Goal: Obtain resource: Download file/media

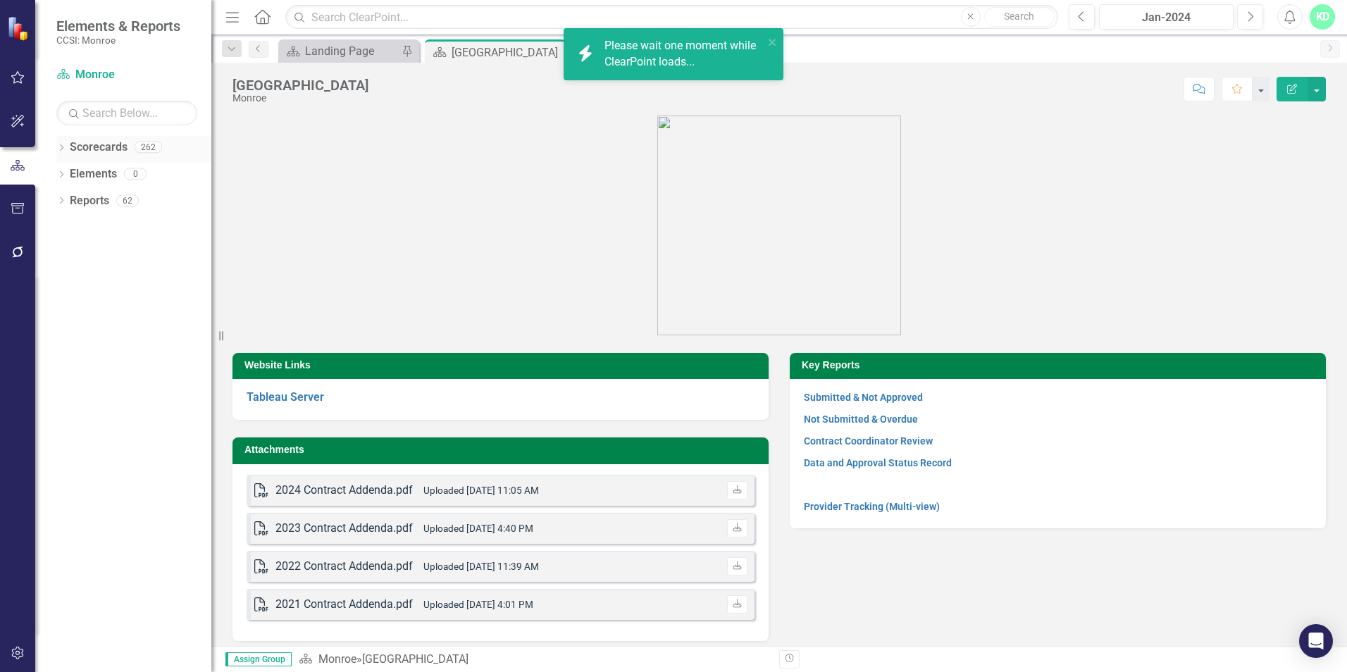
click at [58, 142] on div "Dropdown Scorecards 262" at bounding box center [133, 149] width 155 height 27
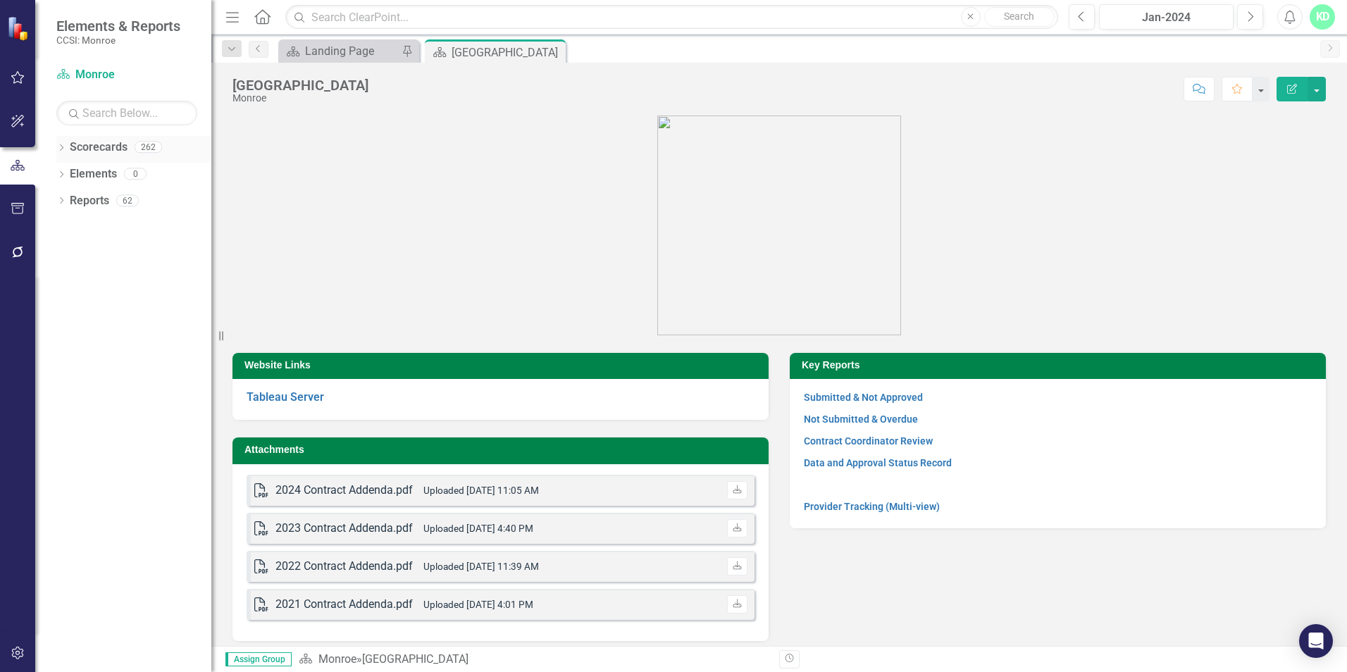
click at [61, 151] on icon "Dropdown" at bounding box center [61, 149] width 10 height 8
click at [72, 169] on icon "Dropdown" at bounding box center [68, 173] width 11 height 8
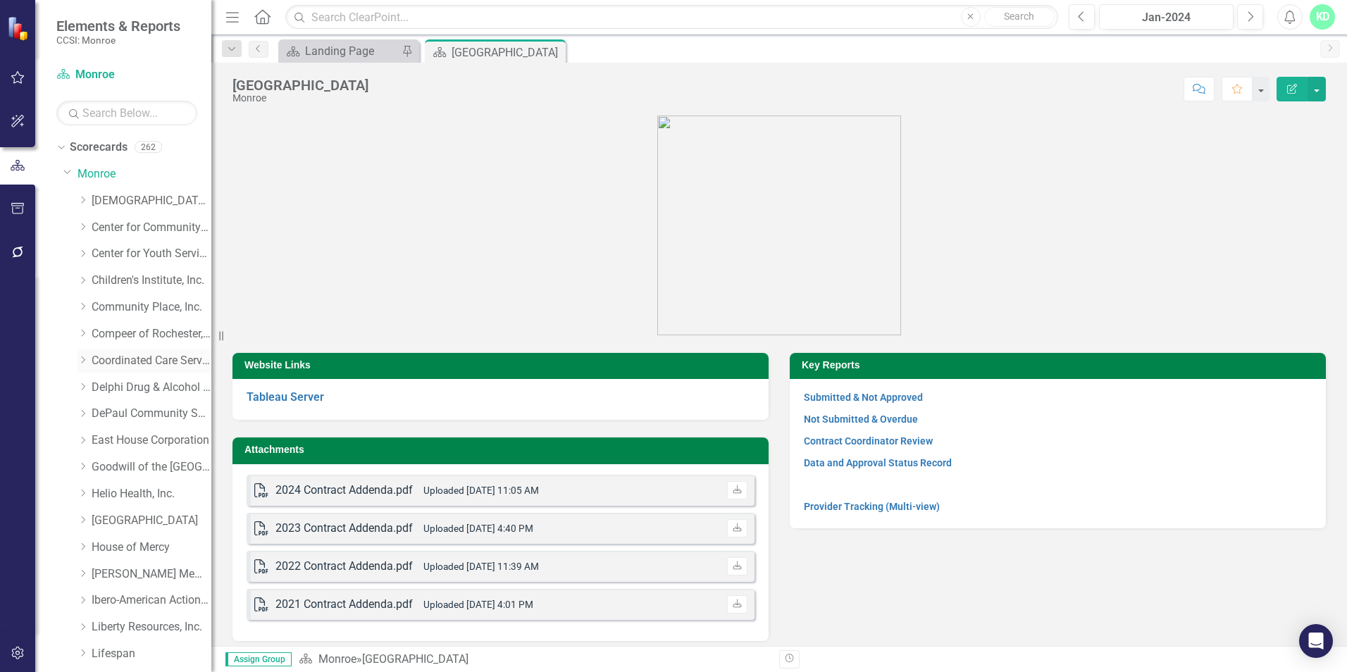
click at [148, 354] on link "Coordinated Care Services Inc." at bounding box center [152, 361] width 120 height 16
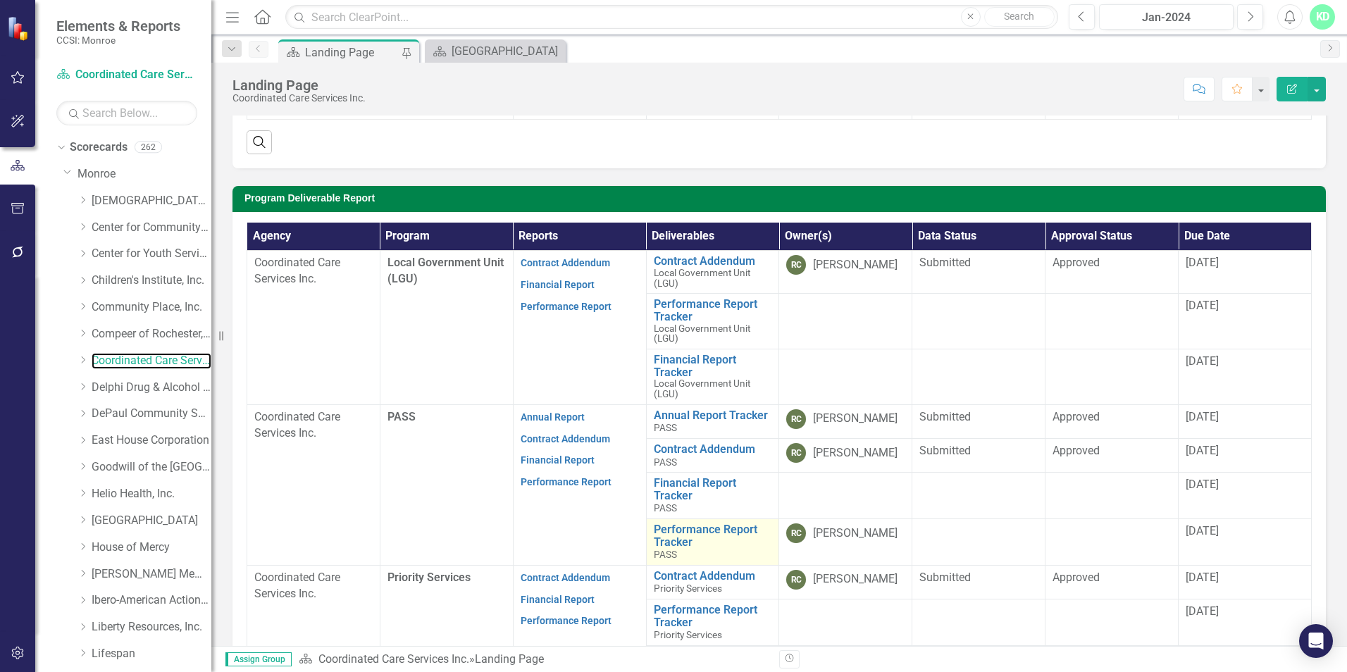
scroll to position [409, 0]
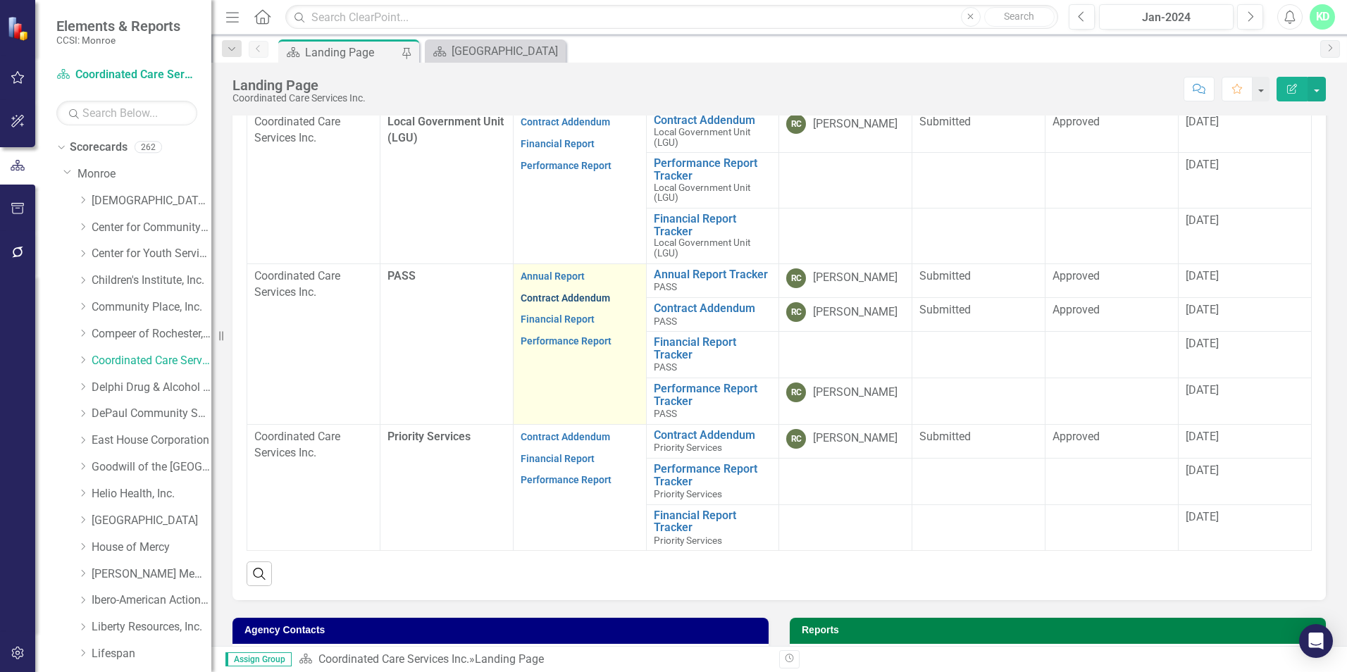
click at [567, 296] on link "Contract Addendum" at bounding box center [564, 297] width 89 height 11
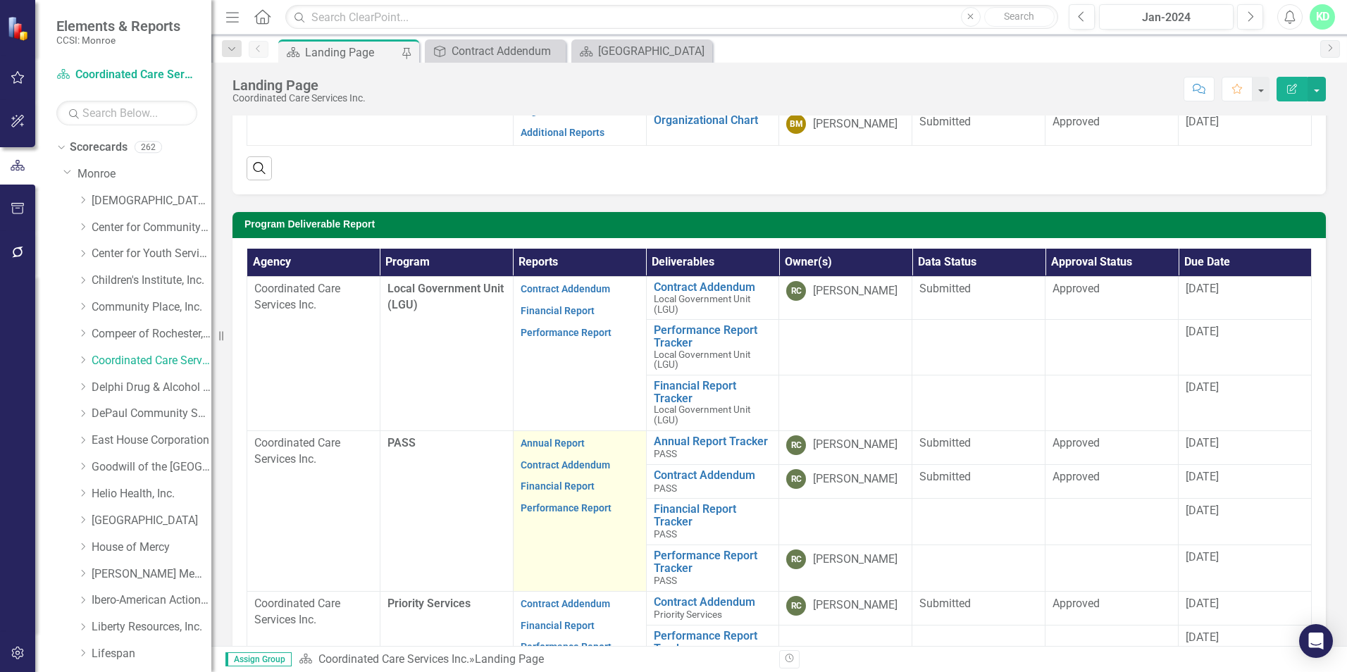
scroll to position [282, 0]
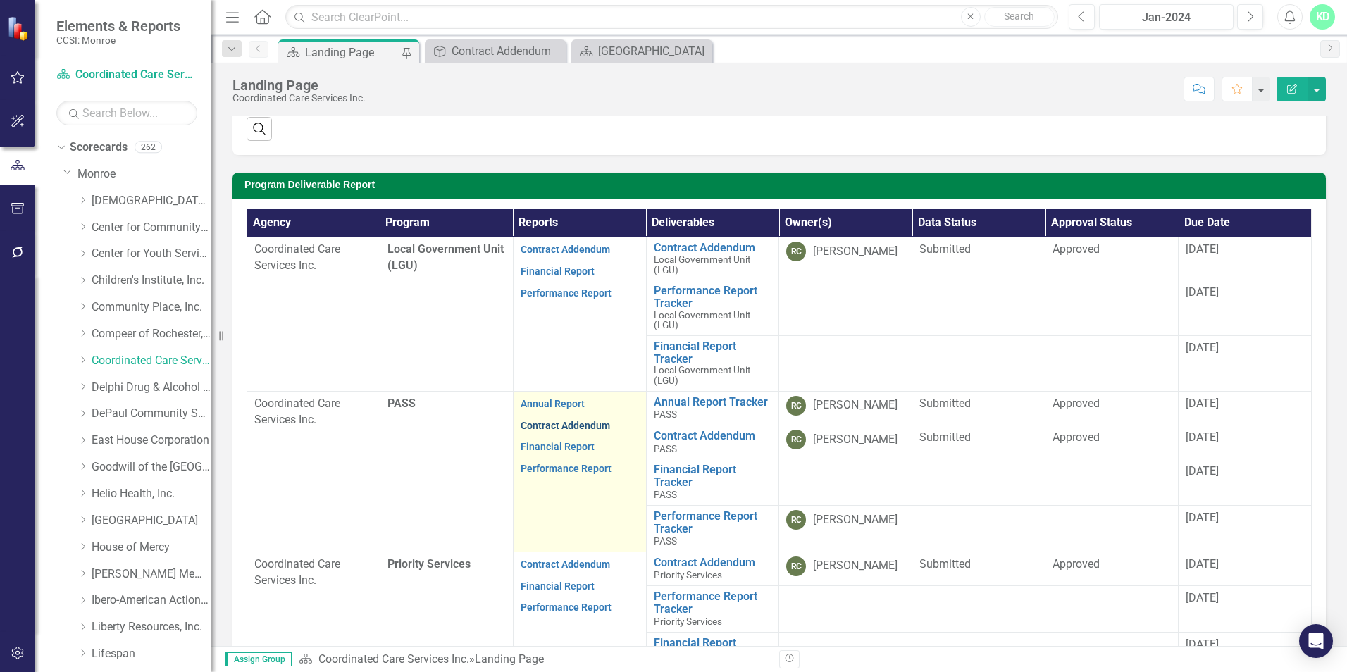
click at [563, 423] on link "Contract Addendum" at bounding box center [564, 425] width 89 height 11
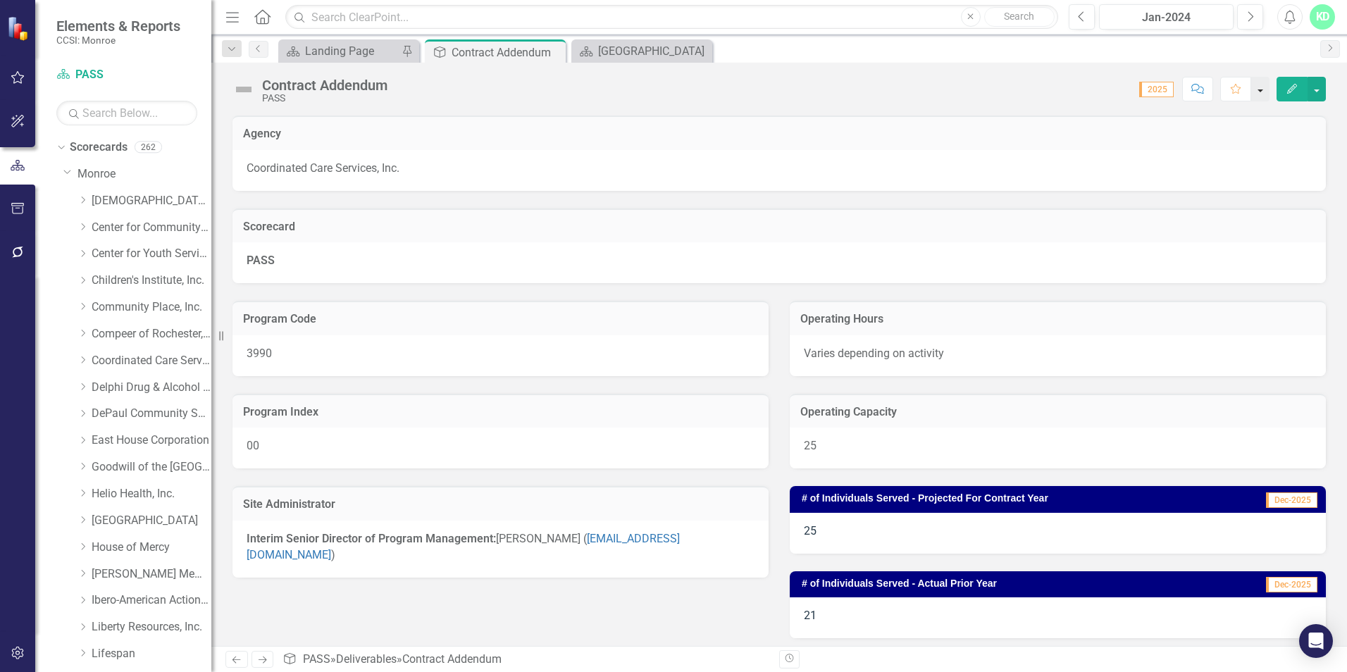
click at [1268, 92] on button "button" at bounding box center [1260, 89] width 18 height 25
click at [1320, 94] on button "button" at bounding box center [1316, 89] width 18 height 25
click at [1296, 199] on link "PDF Export to PDF" at bounding box center [1268, 198] width 114 height 26
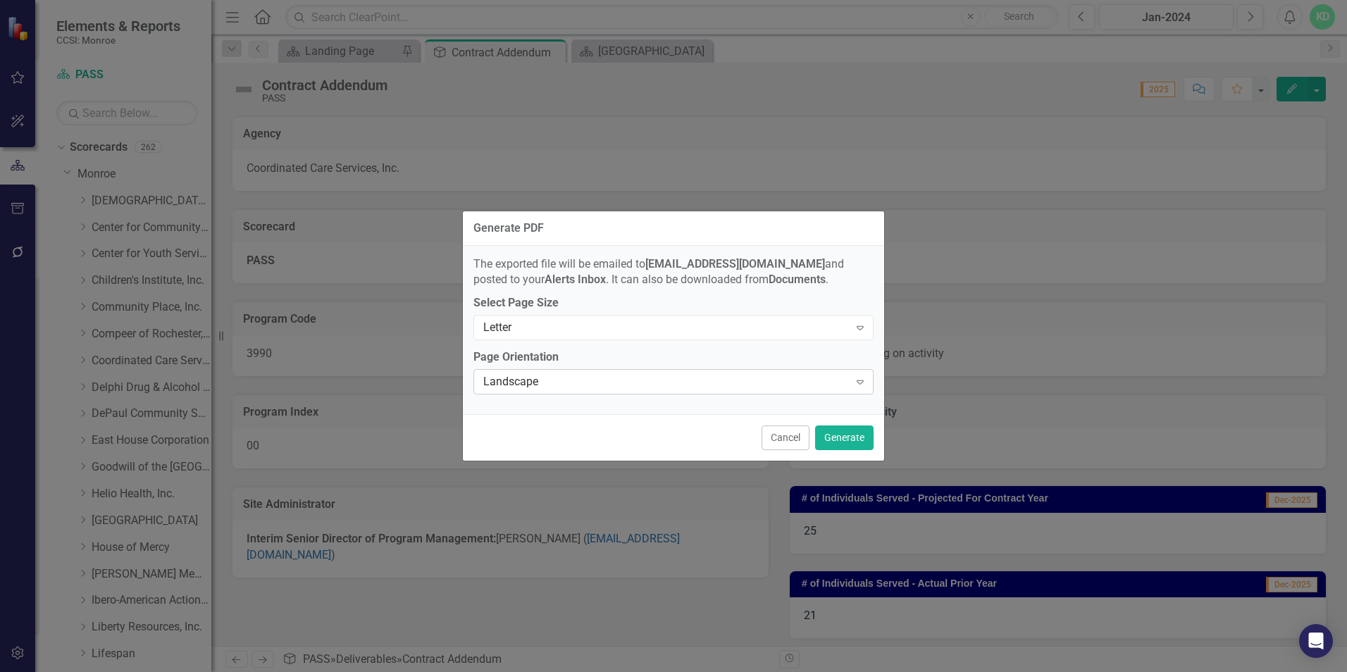
click at [861, 385] on icon "Expand" at bounding box center [860, 381] width 14 height 11
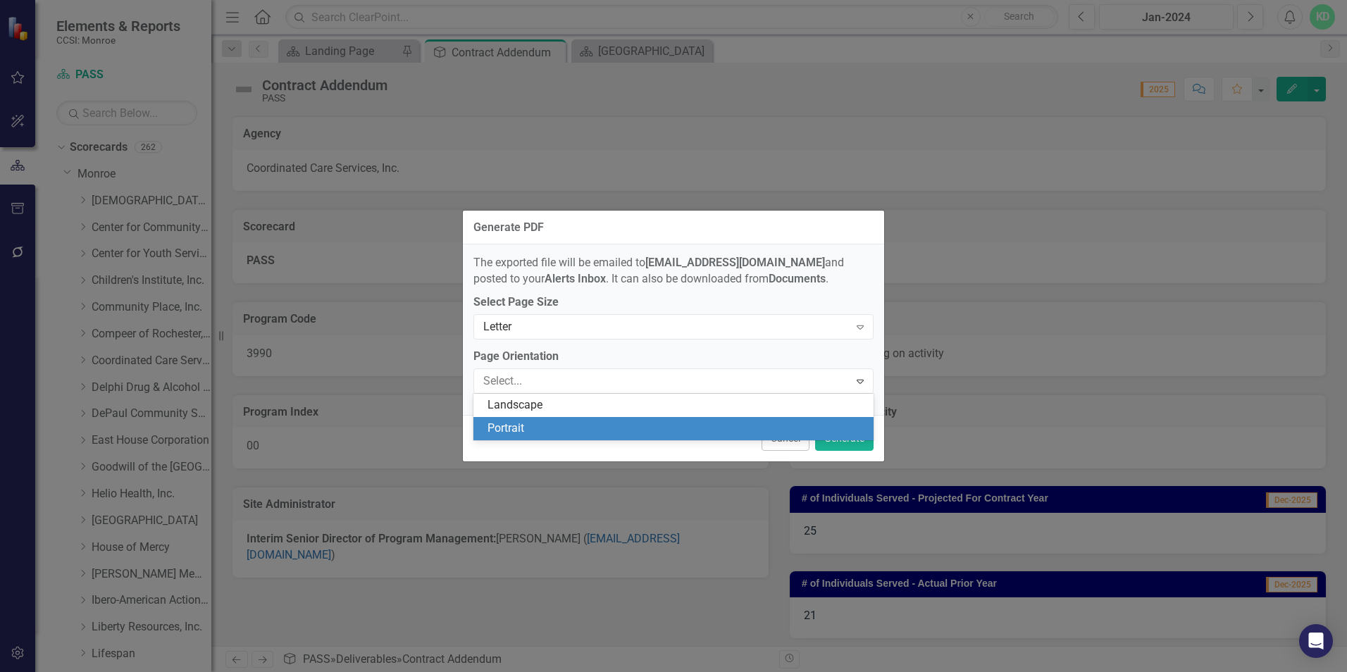
click at [749, 432] on div "Portrait" at bounding box center [675, 428] width 377 height 16
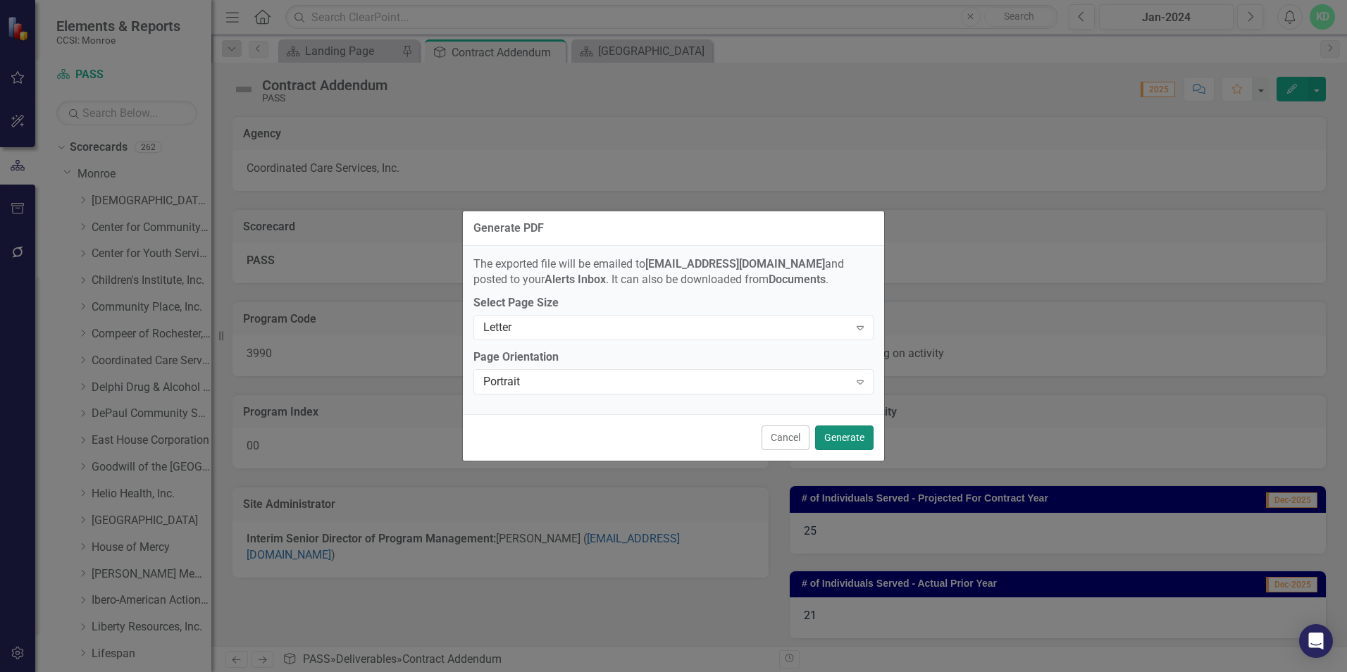
click at [844, 437] on button "Generate" at bounding box center [844, 437] width 58 height 25
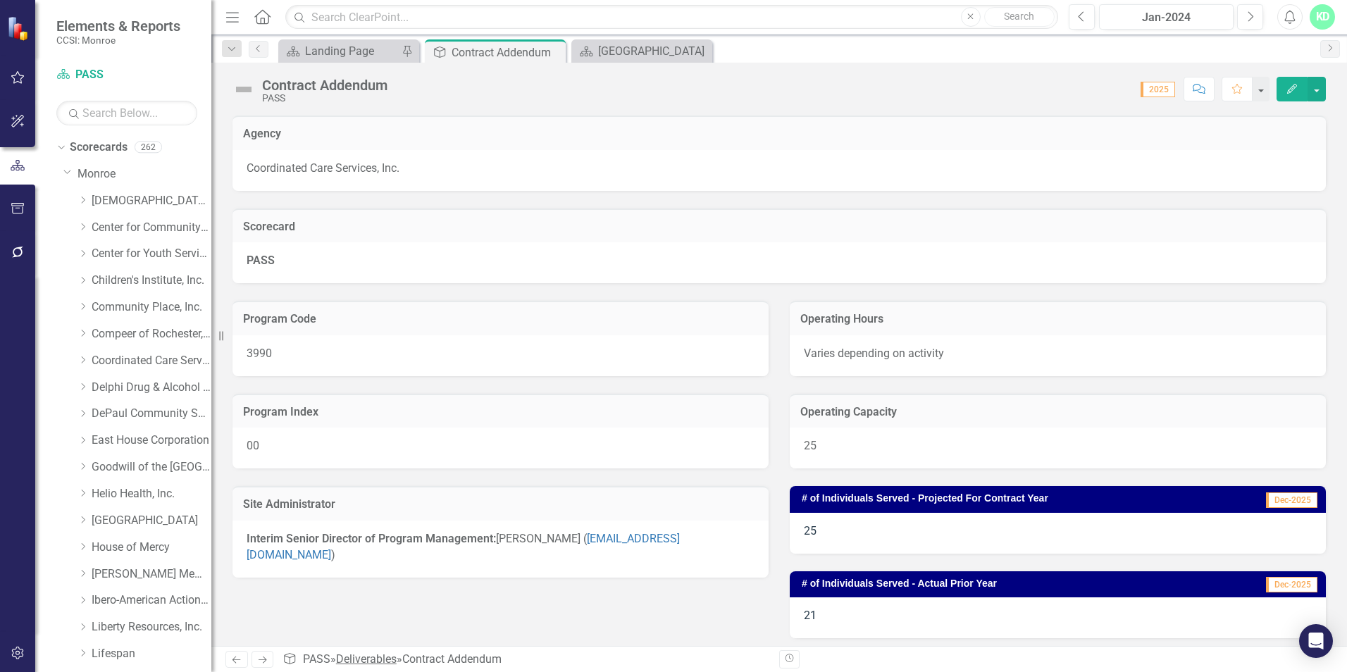
click at [378, 664] on link "Deliverables" at bounding box center [366, 658] width 61 height 13
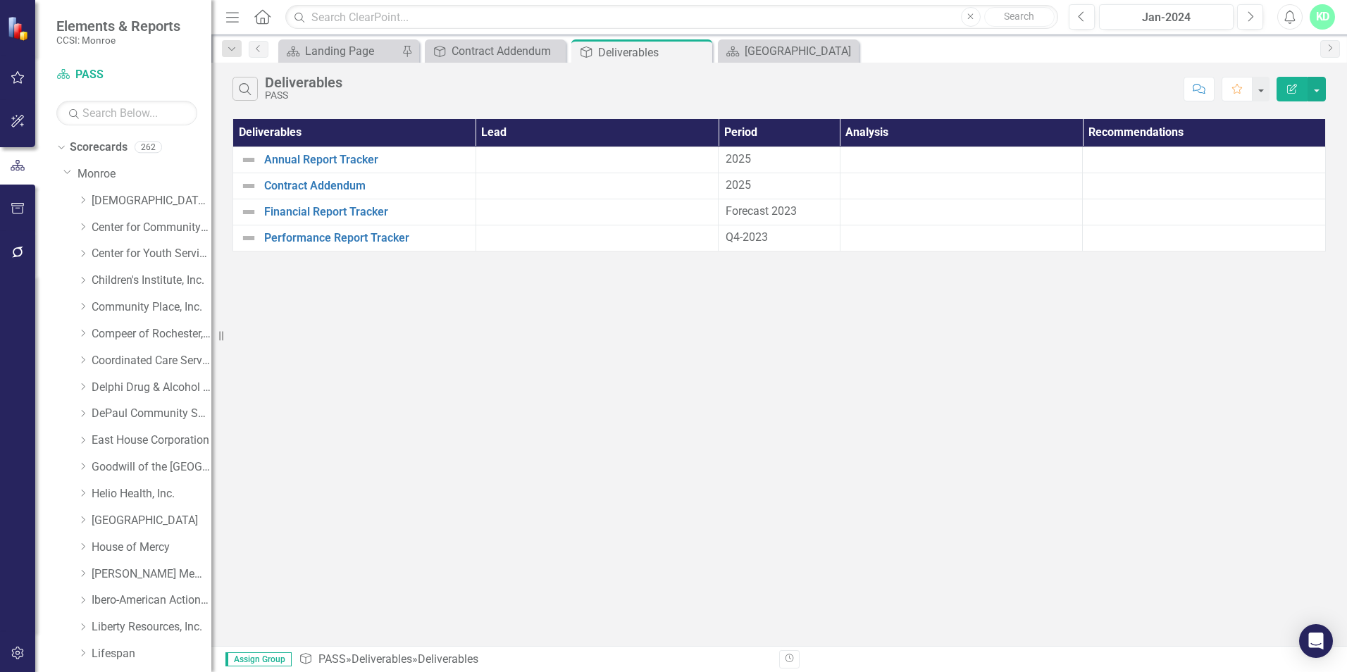
click at [268, 661] on span "Assign Group" at bounding box center [258, 659] width 66 height 14
click at [487, 58] on div "Contract Addendum" at bounding box center [497, 51] width 93 height 18
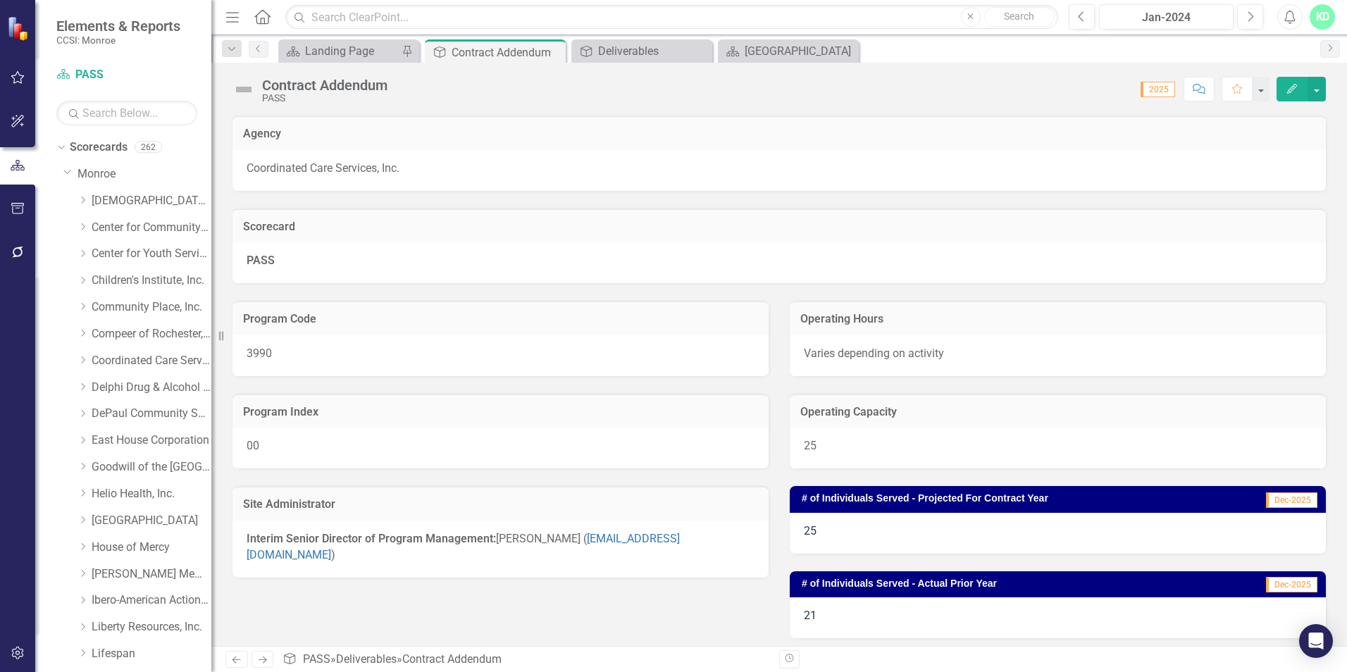
click at [1320, 25] on div "KD" at bounding box center [1321, 16] width 25 height 25
click at [1274, 181] on link "Logout Log Out" at bounding box center [1278, 178] width 111 height 26
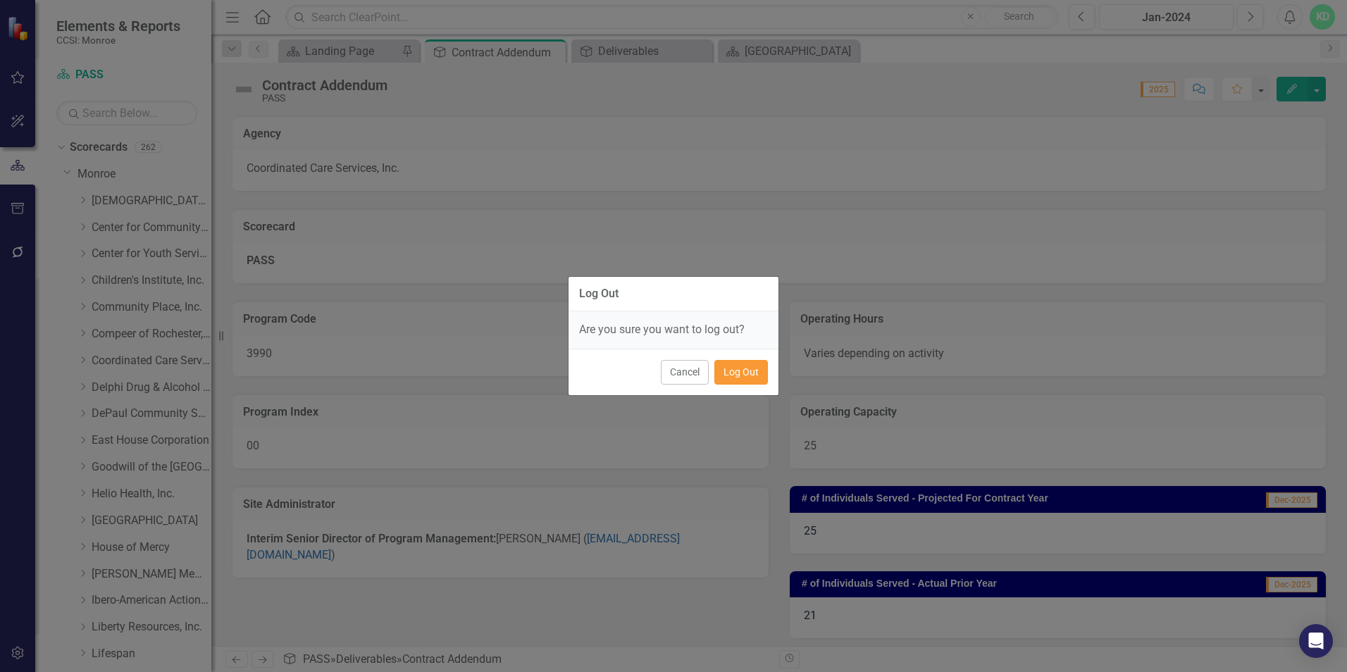
click at [736, 373] on button "Log Out" at bounding box center [741, 372] width 54 height 25
